Goal: Check status: Check status

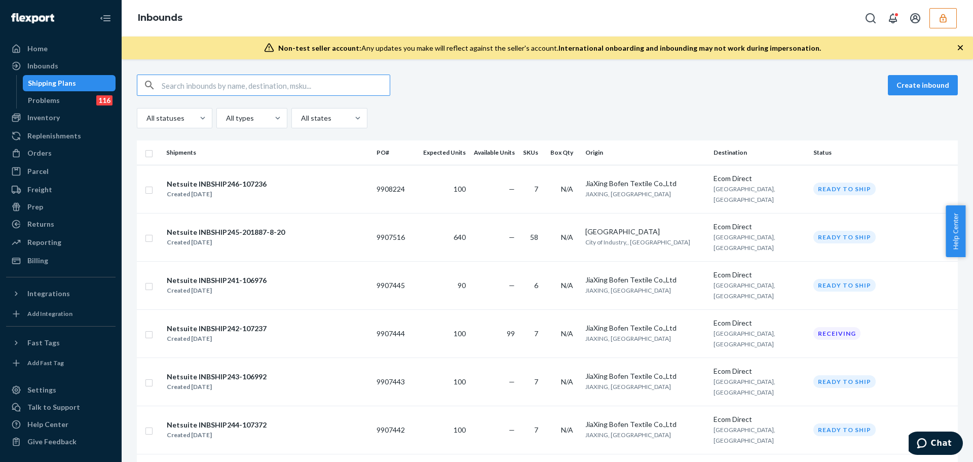
click at [945, 22] on icon "button" at bounding box center [943, 18] width 10 height 10
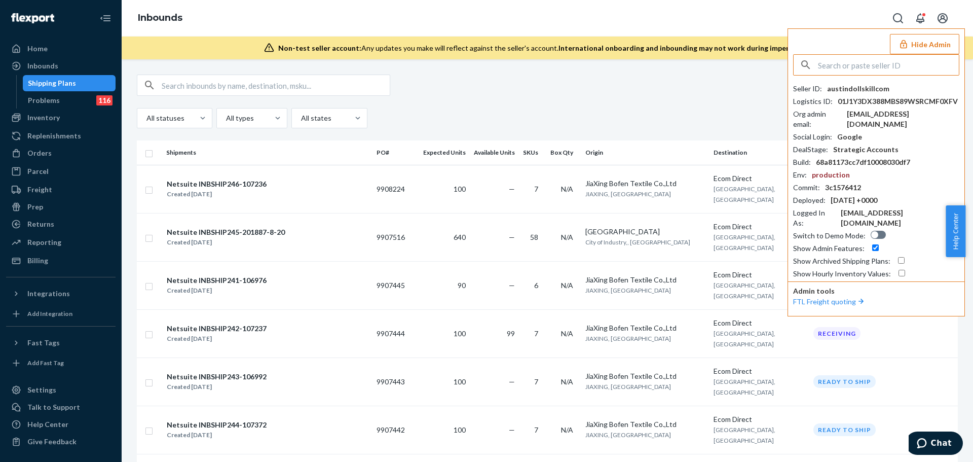
click at [927, 50] on button "Hide Admin" at bounding box center [924, 44] width 69 height 20
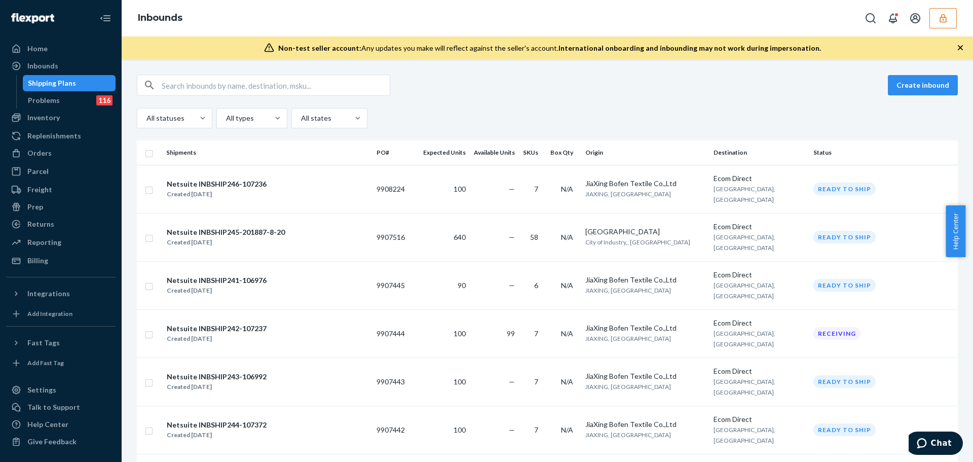
click at [233, 85] on input "text" at bounding box center [276, 85] width 228 height 20
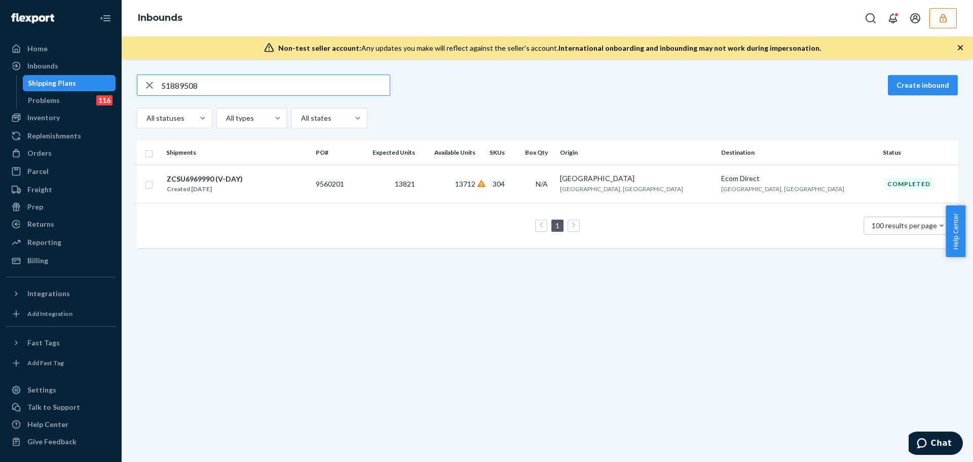
drag, startPoint x: 217, startPoint y: 81, endPoint x: 129, endPoint y: 78, distance: 88.2
click at [129, 78] on div "S1889508 Create inbound All statuses All types All states Shipments PO# Expecte…" at bounding box center [547, 165] width 836 height 183
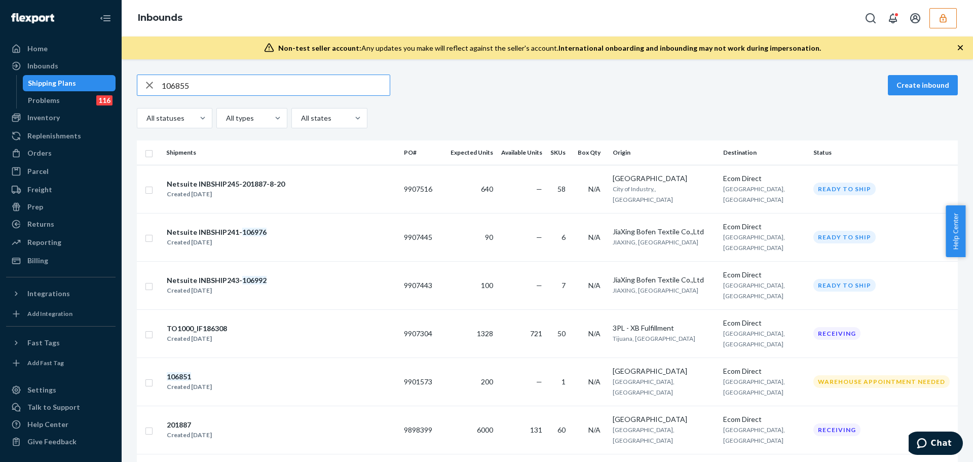
click at [212, 82] on input "106855" at bounding box center [276, 85] width 228 height 20
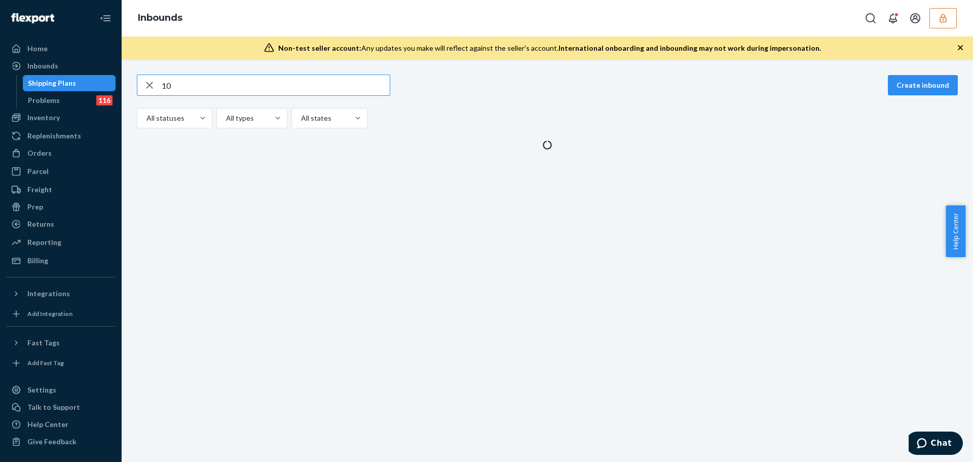
type input "1"
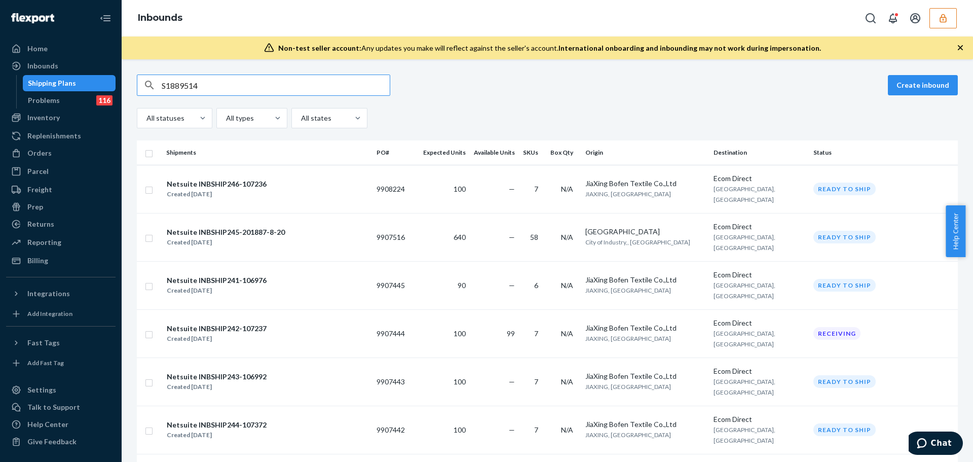
type input "S1889514"
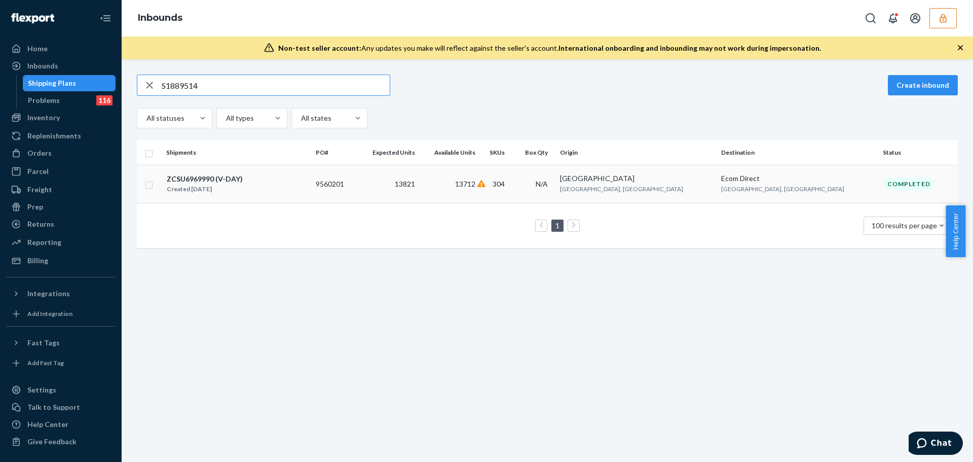
click at [308, 182] on div "ZCSU6969990 (V-DAY) Created [DATE]" at bounding box center [236, 183] width 141 height 21
click at [252, 85] on input "S1889514" at bounding box center [276, 85] width 228 height 20
paste input "9861803"
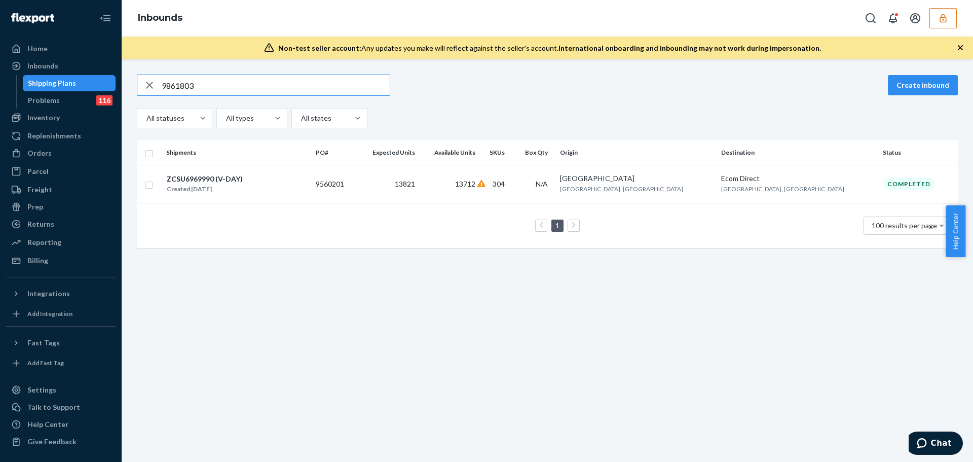
type input "9861803"
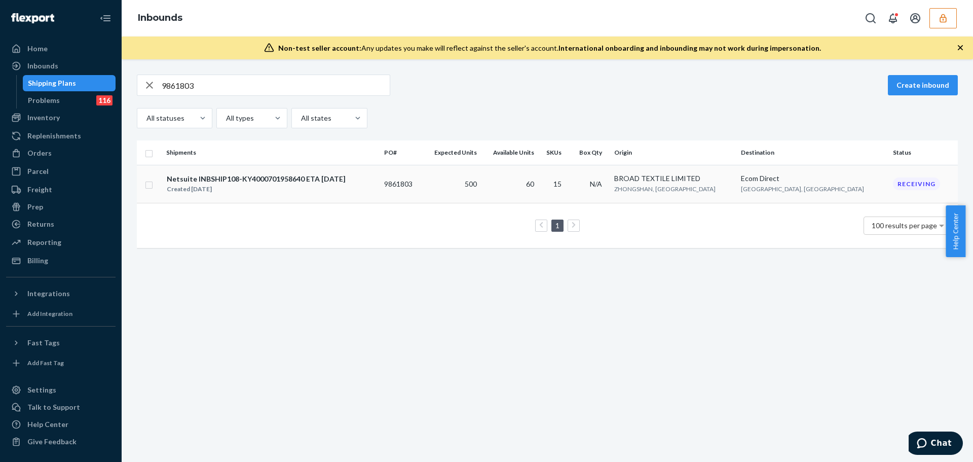
click at [375, 191] on div "Netsuite INBSHIP108-KY4000701958640 ETA [DATE] Created [DATE]" at bounding box center [271, 183] width 210 height 21
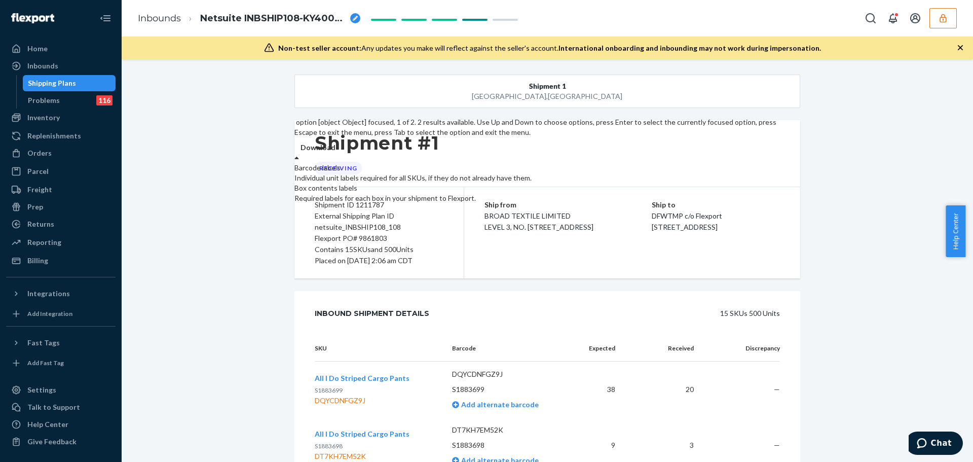
click at [760, 152] on div "Download" at bounding box center [536, 147] width 485 height 10
click at [756, 203] on div "Required labels for each box in your shipment to Flexport." at bounding box center [536, 198] width 485 height 10
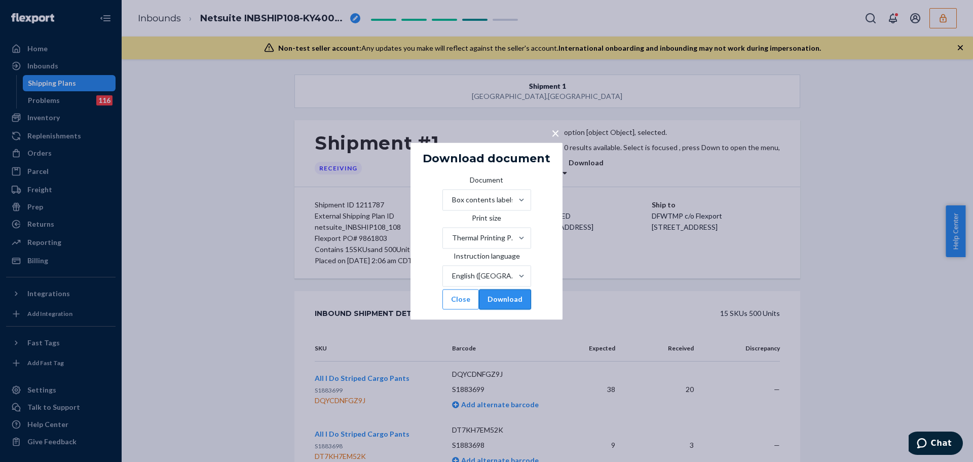
click at [511, 309] on button "Download" at bounding box center [505, 299] width 52 height 20
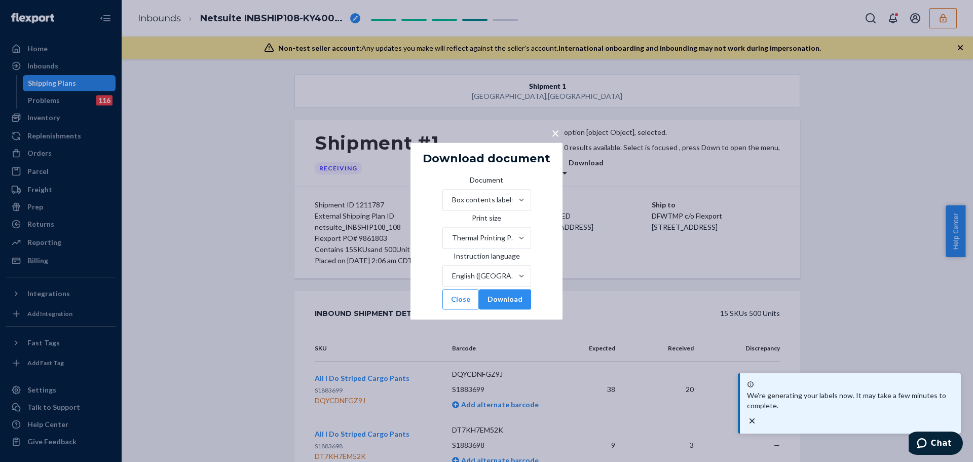
click at [553, 124] on span "×" at bounding box center [555, 132] width 8 height 17
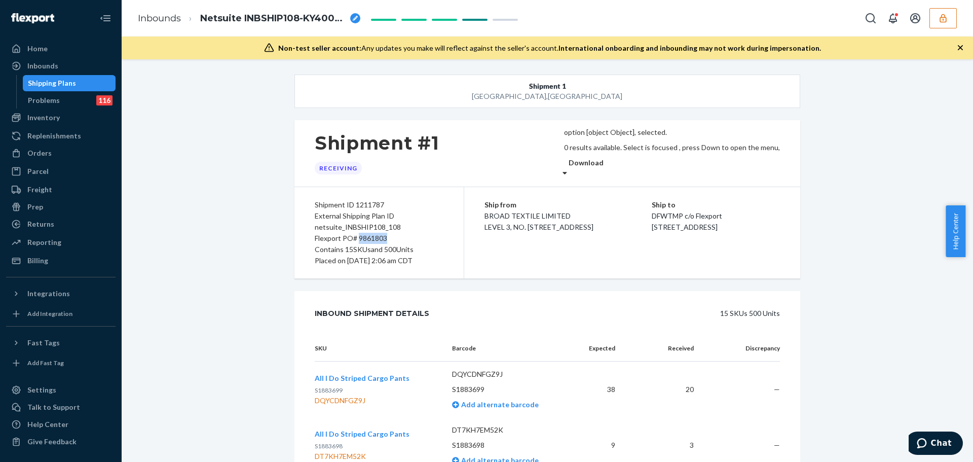
drag, startPoint x: 354, startPoint y: 237, endPoint x: 388, endPoint y: 237, distance: 34.4
click at [388, 237] on div "Flexport PO# 9861803" at bounding box center [379, 238] width 129 height 11
copy div "9861803"
